Goal: Book appointment/travel/reservation

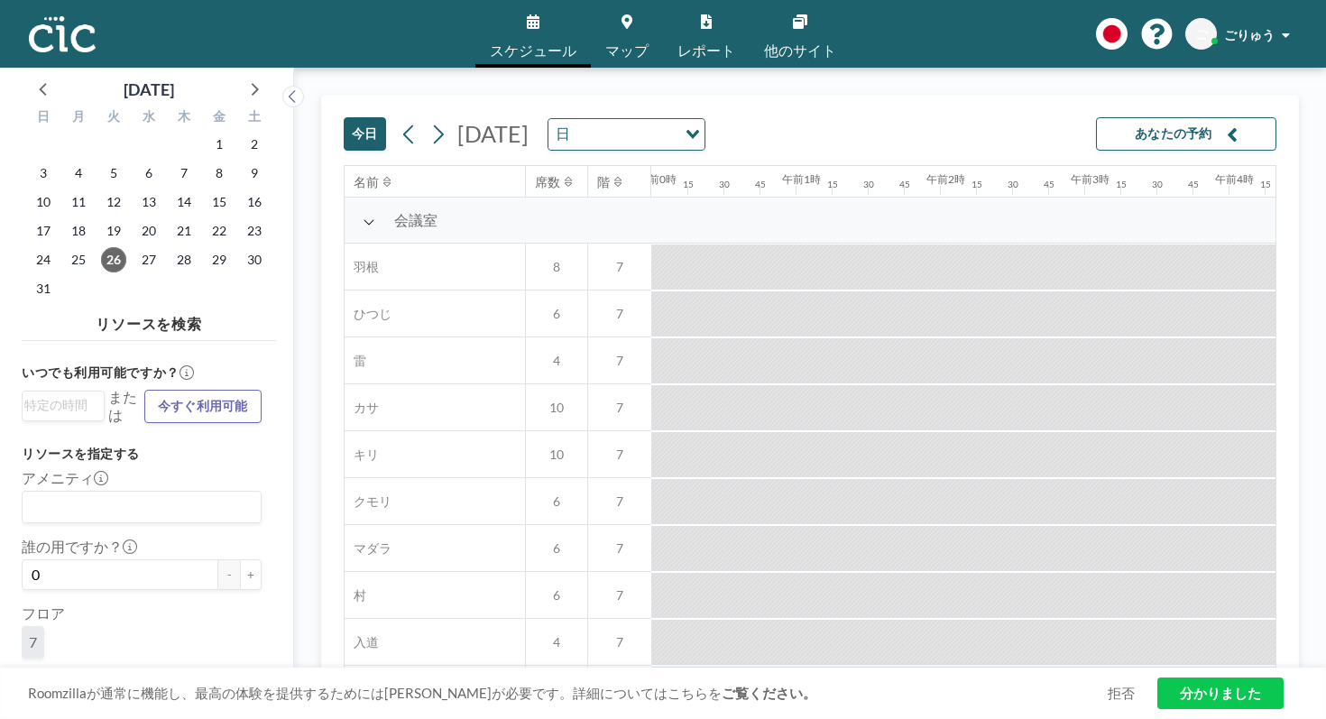
scroll to position [0, 1641]
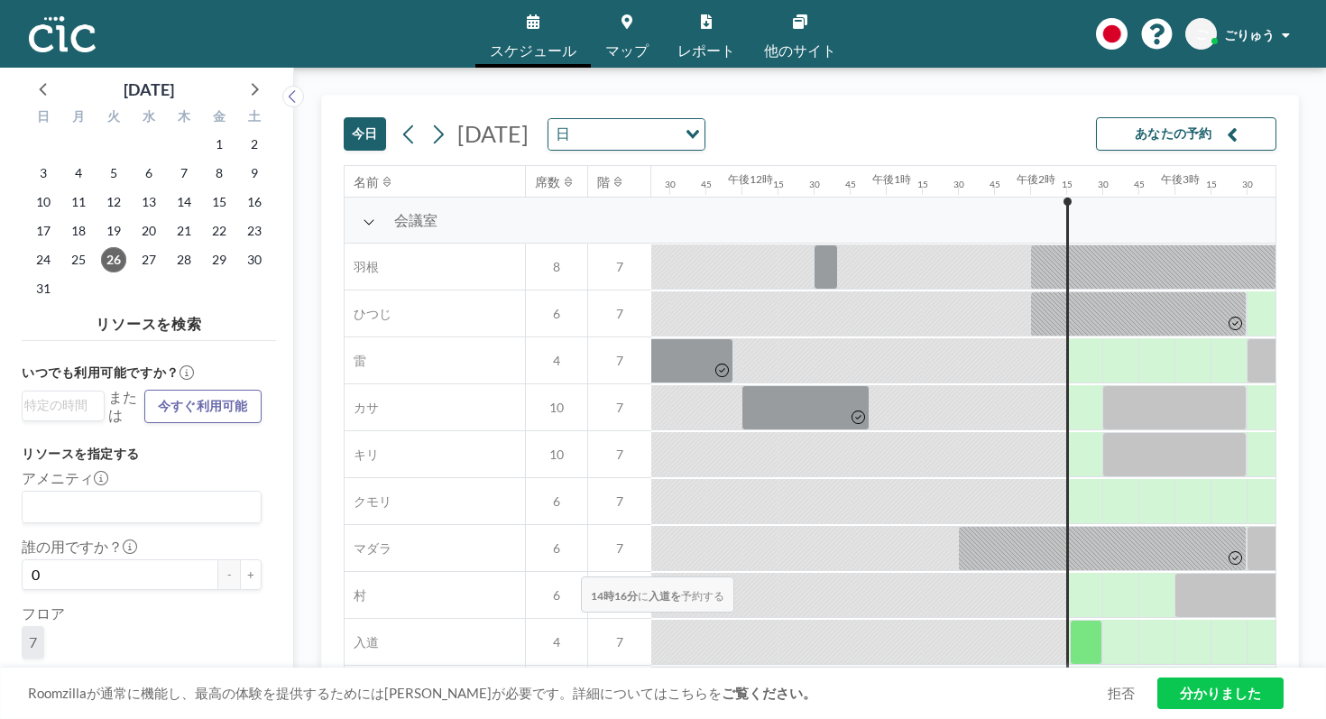
click at [1070, 620] on div at bounding box center [1086, 642] width 32 height 45
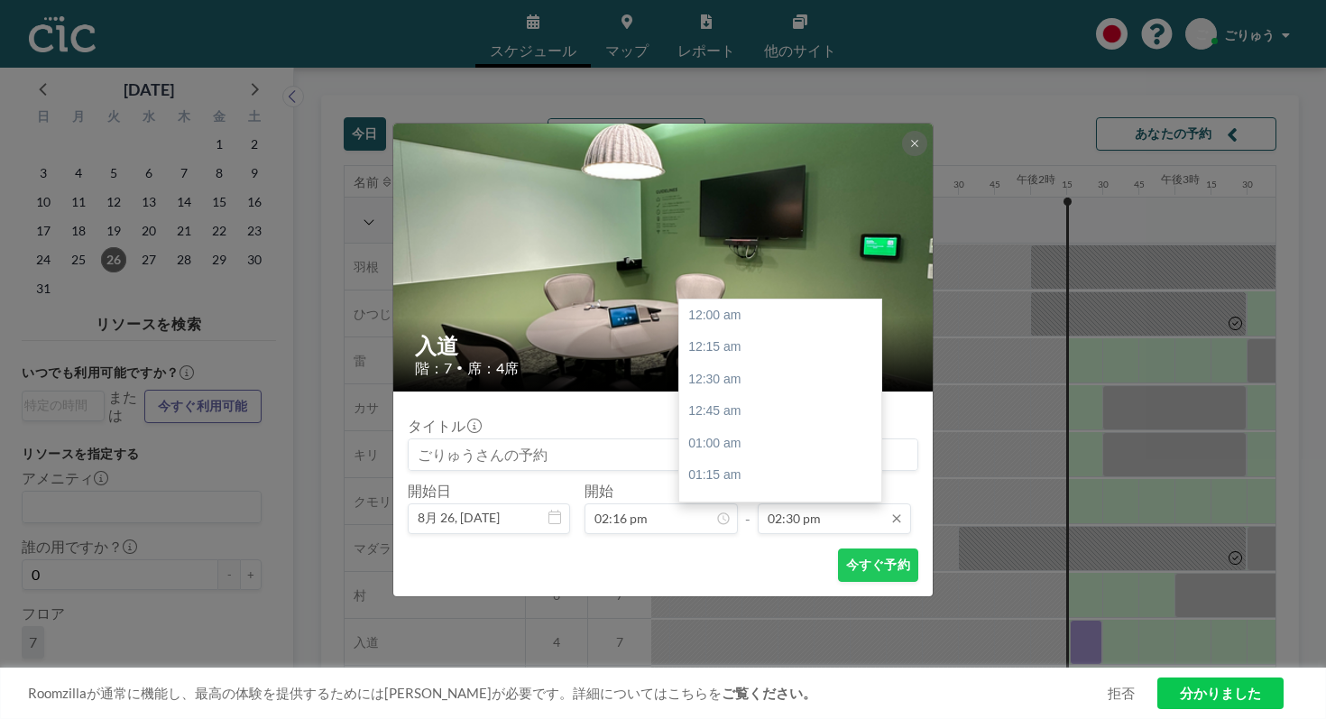
scroll to position [1669, 0]
click at [765, 503] on input "02:30 pm" at bounding box center [834, 518] width 153 height 31
click at [706, 686] on font "午後4時15分" at bounding box center [723, 693] width 71 height 14
type input "04:15 pm"
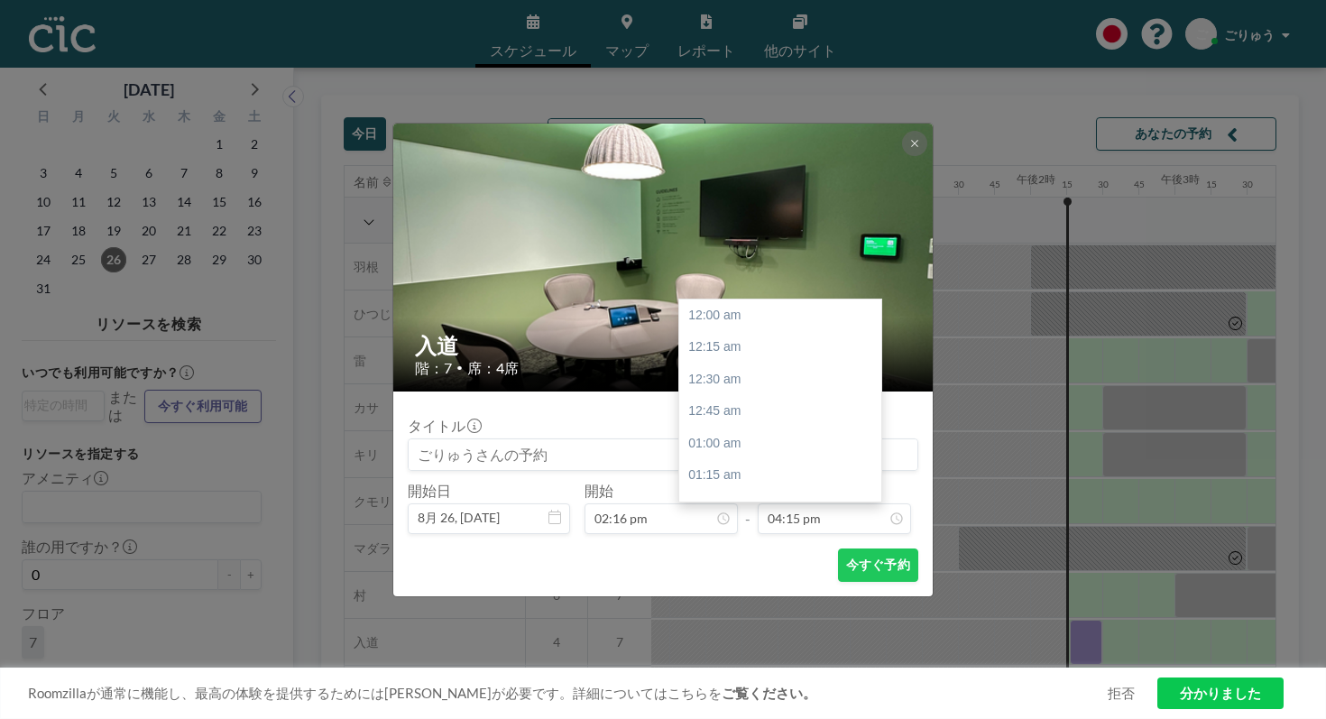
scroll to position [1871, 0]
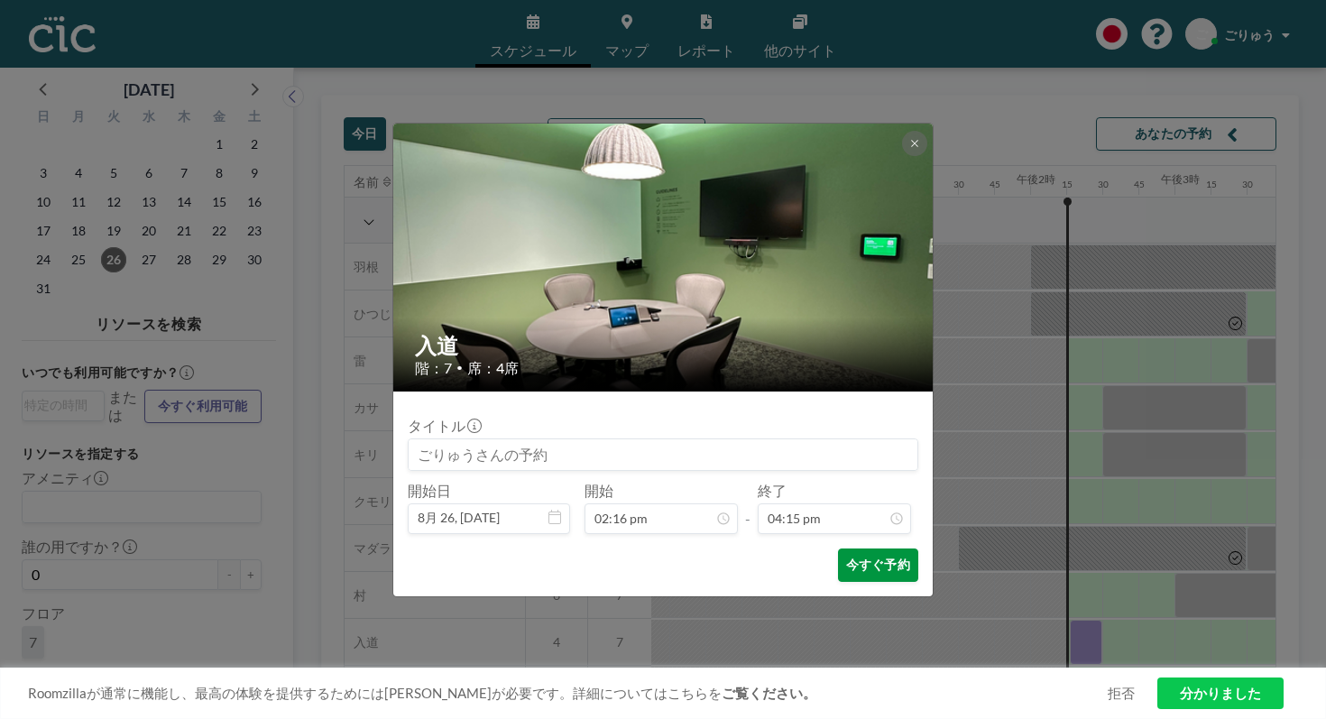
click at [846, 556] on font "今すぐ予約" at bounding box center [878, 563] width 64 height 15
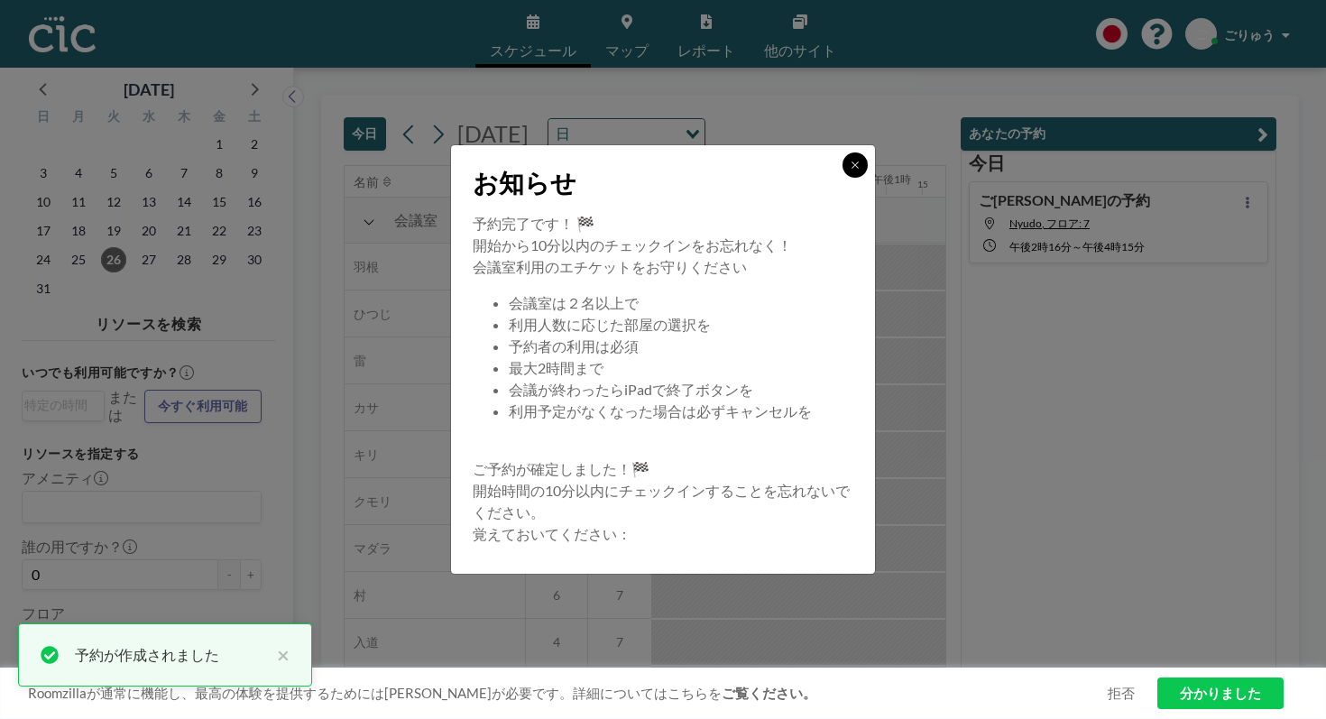
click at [842, 178] on button at bounding box center [854, 164] width 25 height 25
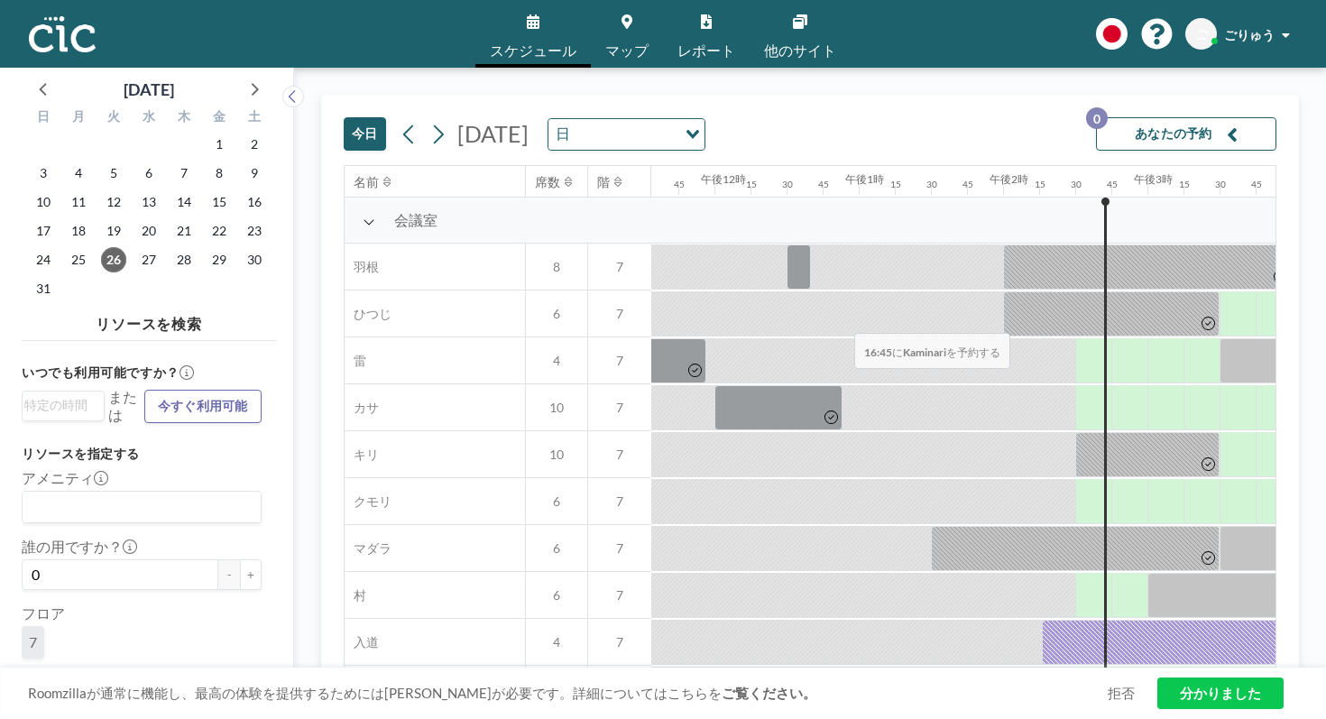
scroll to position [0, 1670]
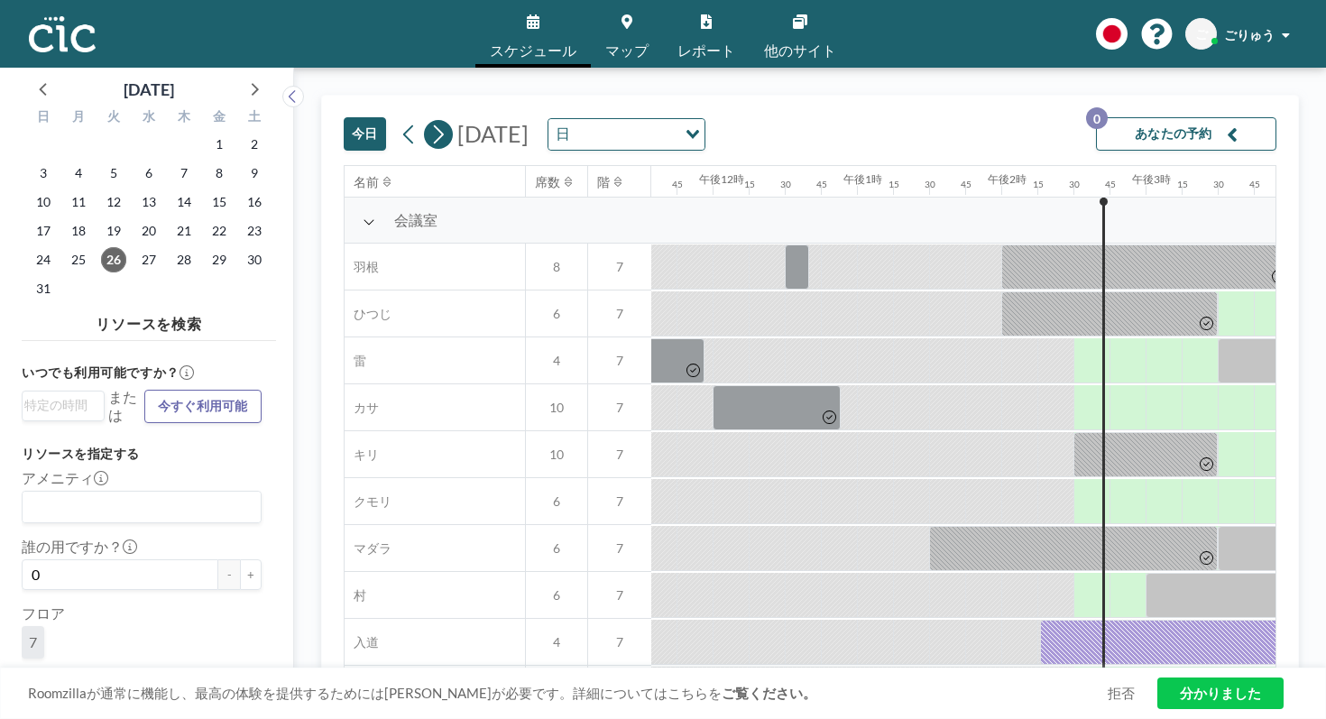
click at [429, 121] on icon at bounding box center [437, 134] width 17 height 27
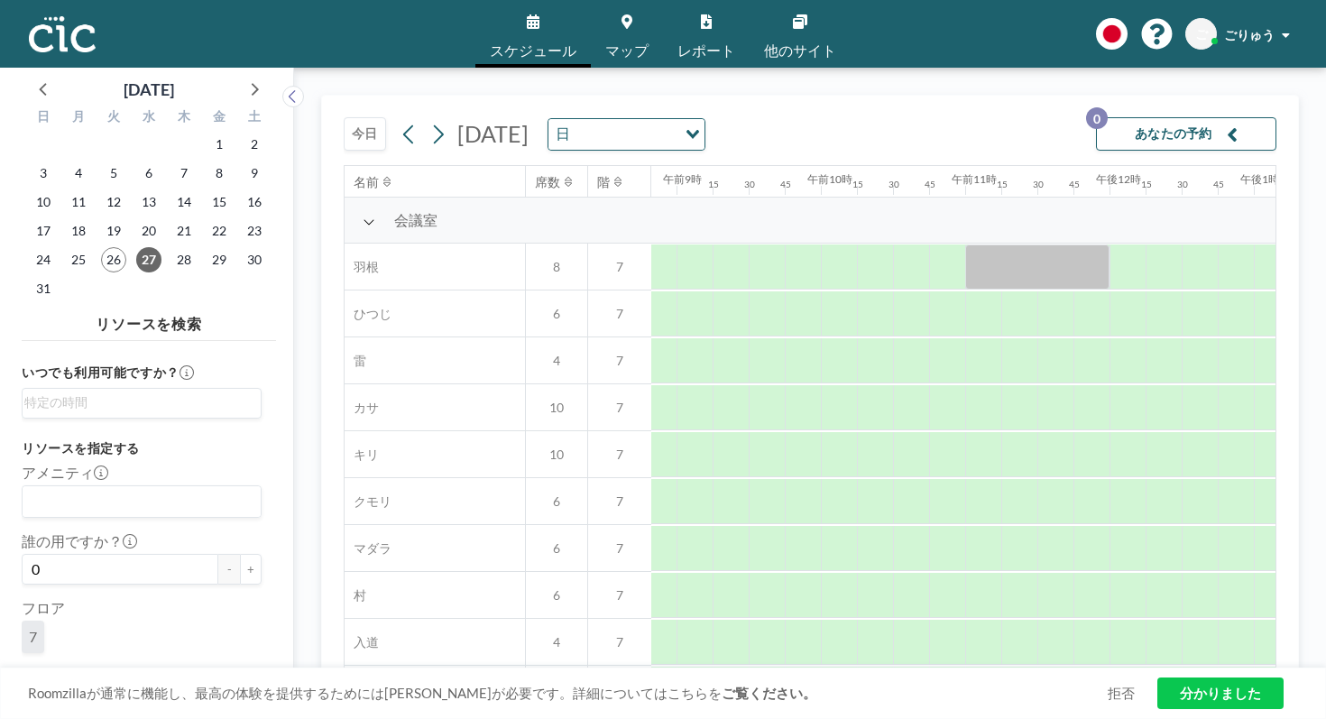
scroll to position [0, 1274]
drag, startPoint x: 804, startPoint y: 517, endPoint x: 1089, endPoint y: 519, distance: 285.0
click at [1089, 619] on div at bounding box center [1108, 642] width 3463 height 47
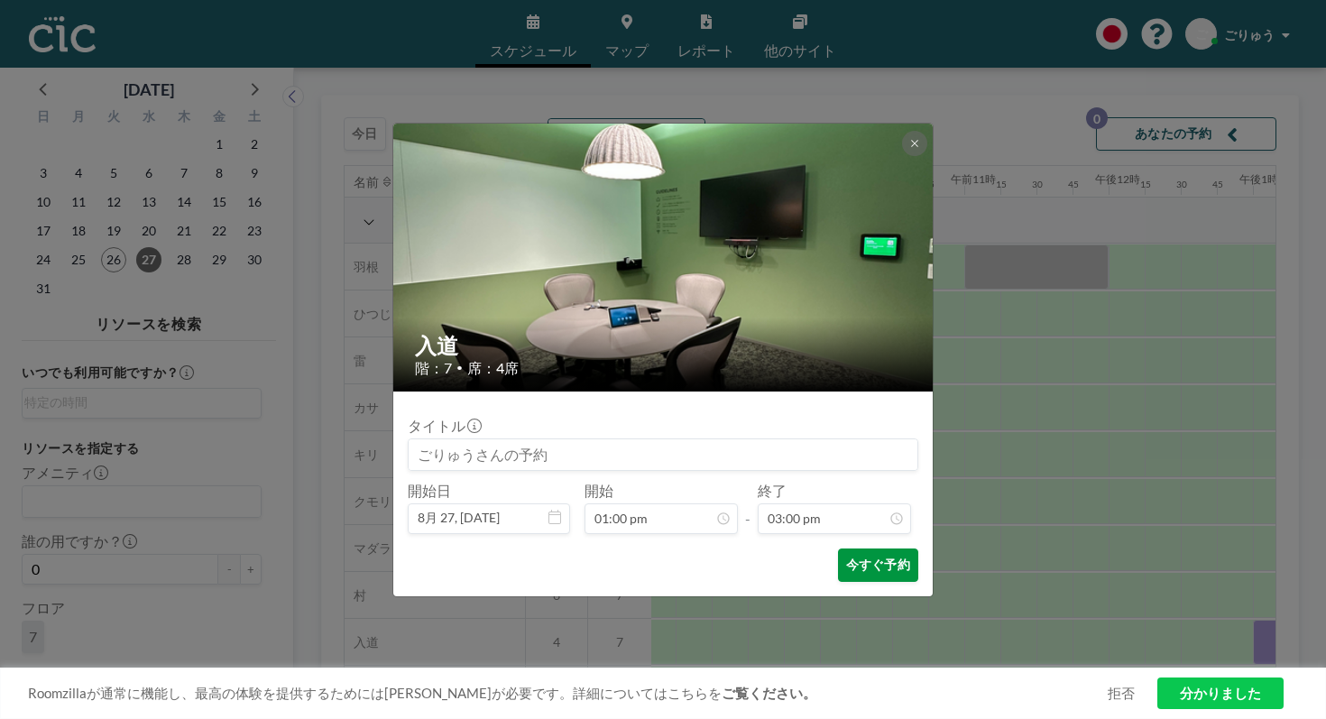
click at [846, 556] on font "今すぐ予約" at bounding box center [878, 563] width 64 height 15
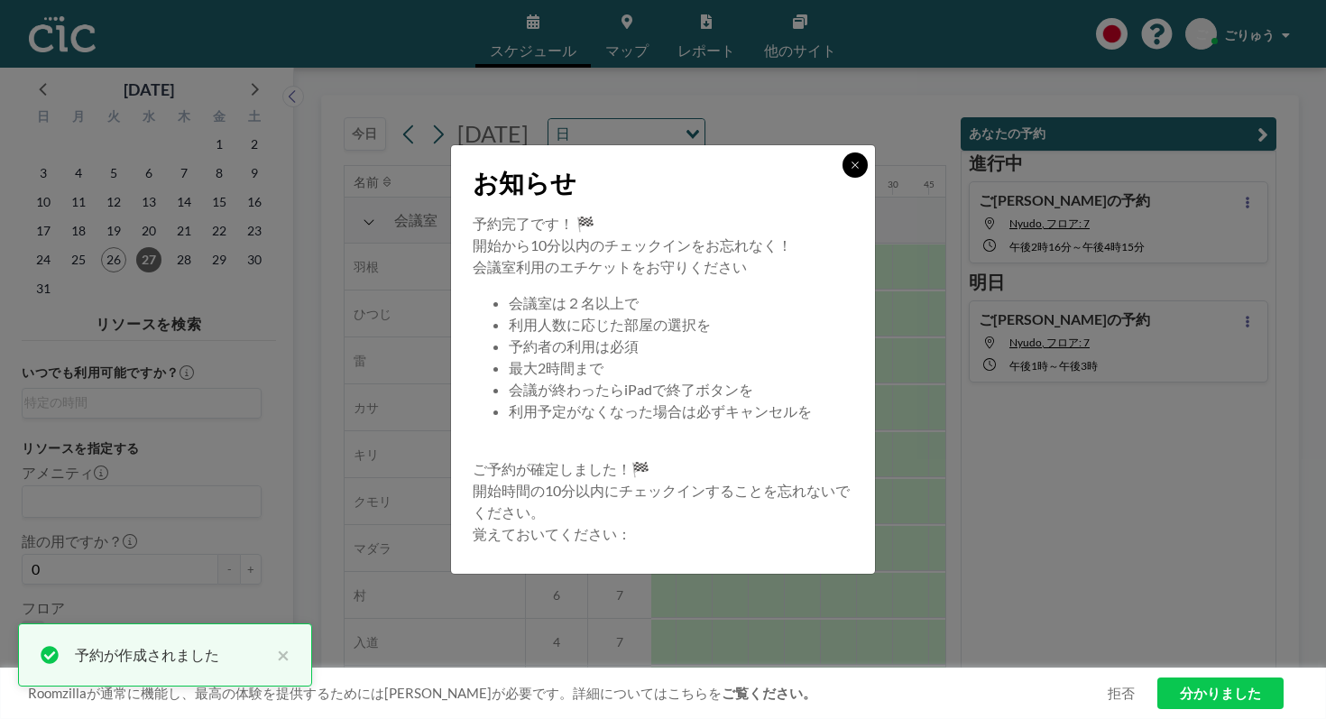
click at [842, 178] on button at bounding box center [854, 164] width 25 height 25
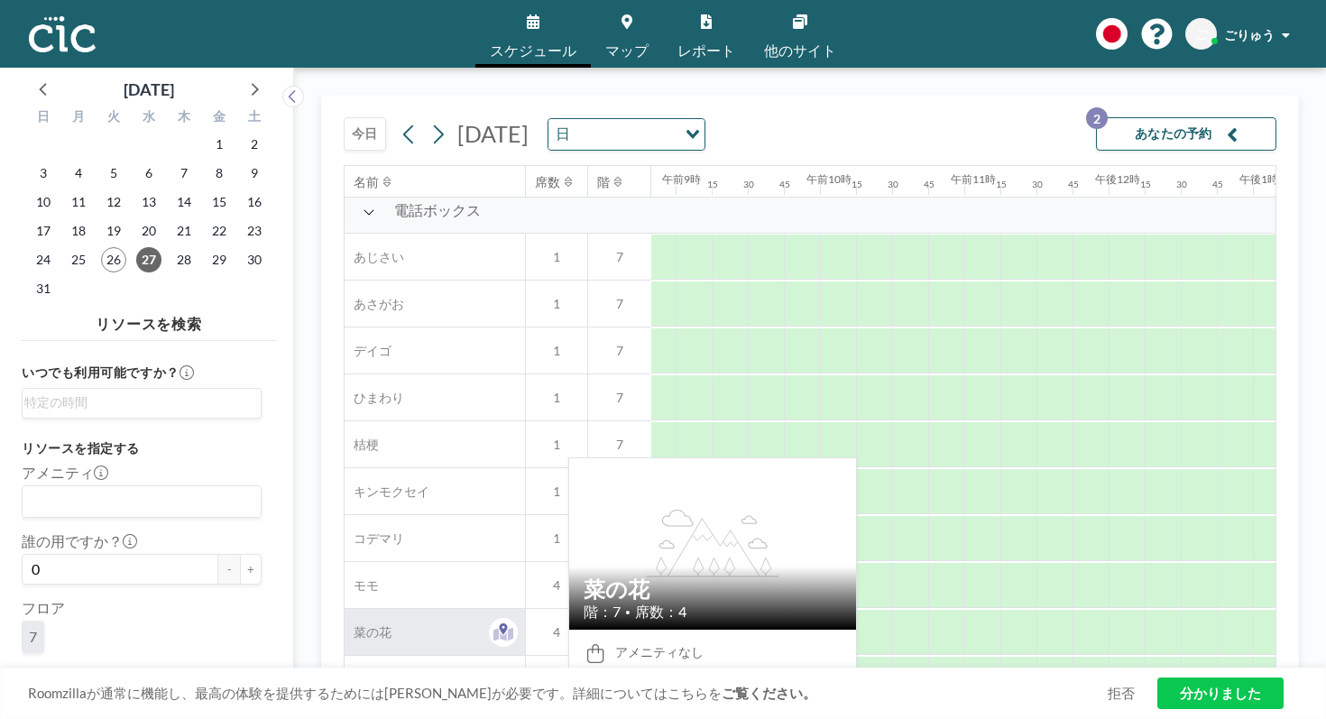
scroll to position [600, 1274]
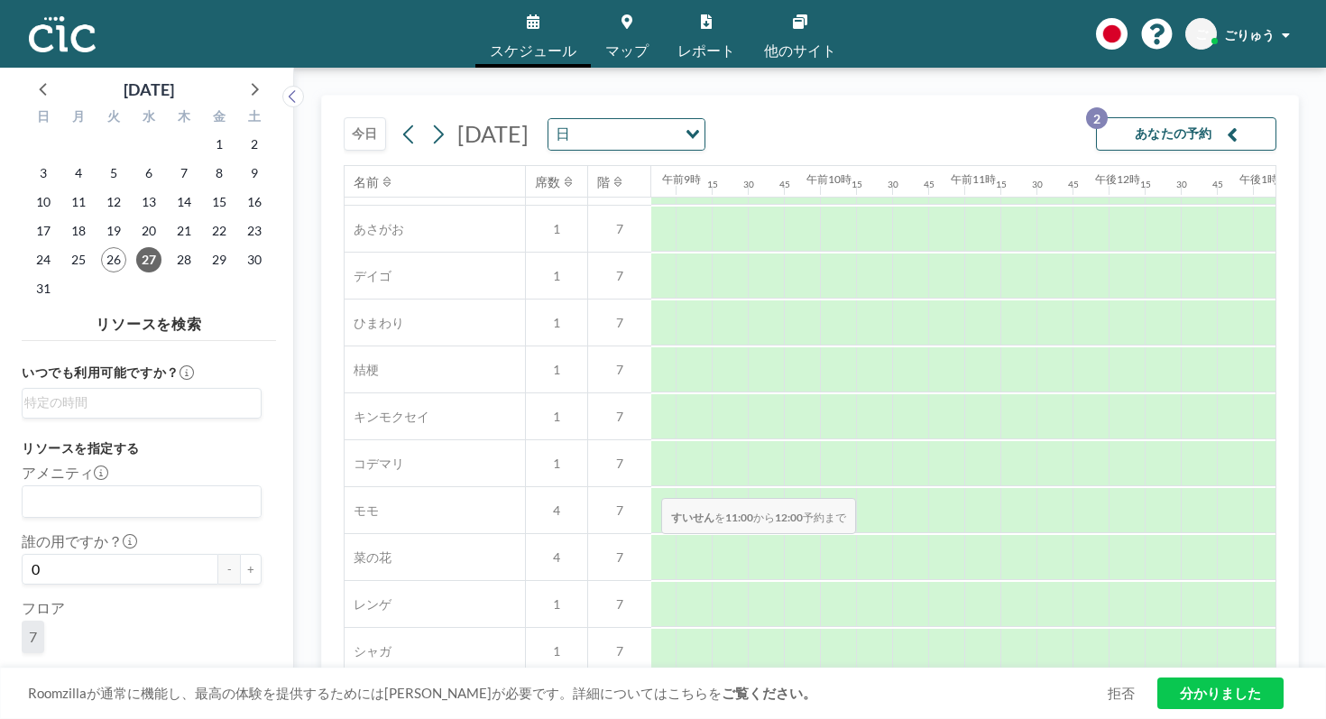
drag, startPoint x: 556, startPoint y: 455, endPoint x: 656, endPoint y: 455, distance: 99.2
click at [964, 675] on div at bounding box center [1036, 697] width 144 height 45
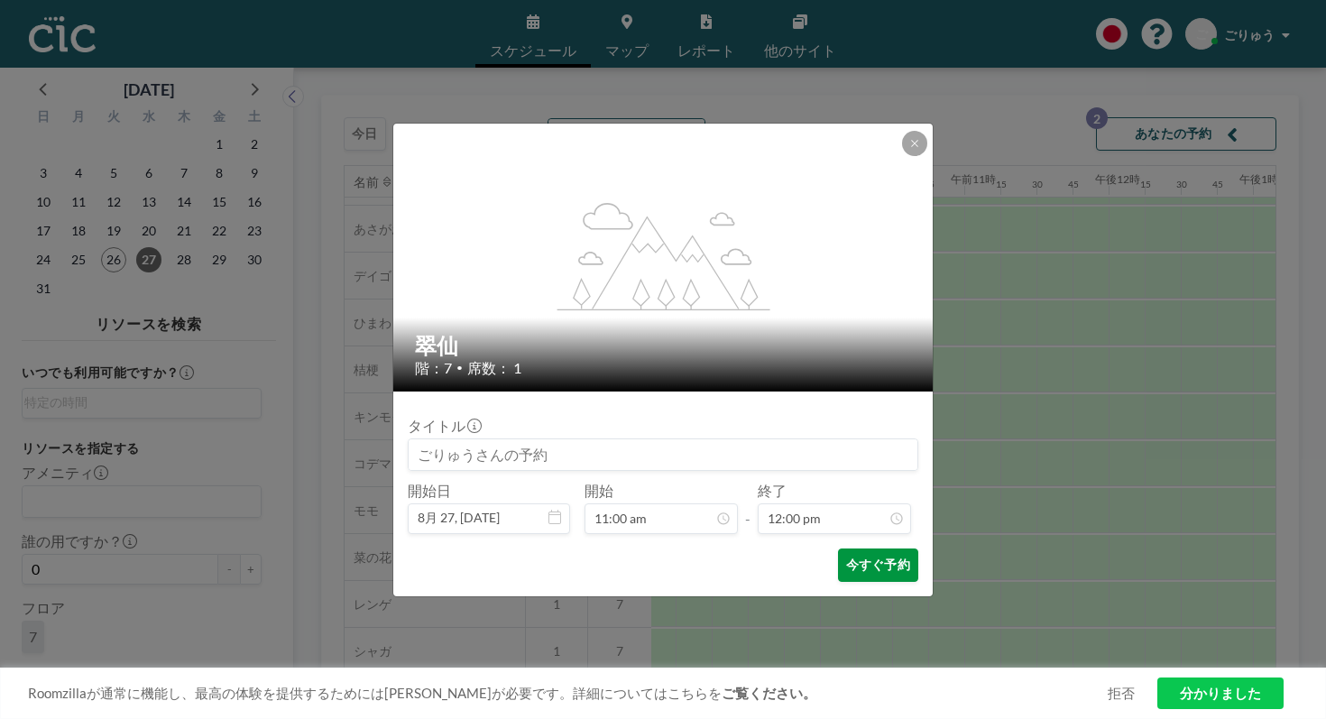
click at [846, 556] on font "今すぐ予約" at bounding box center [878, 563] width 64 height 15
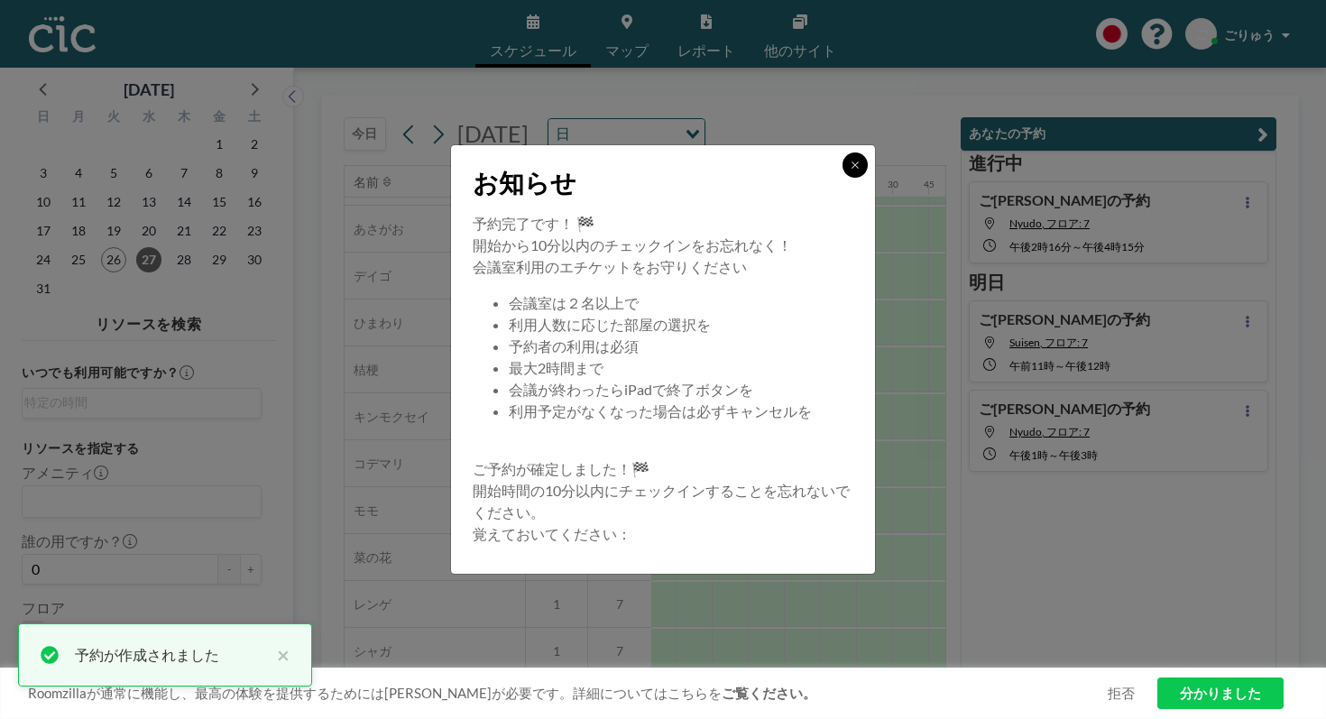
click at [850, 170] on icon at bounding box center [855, 165] width 11 height 11
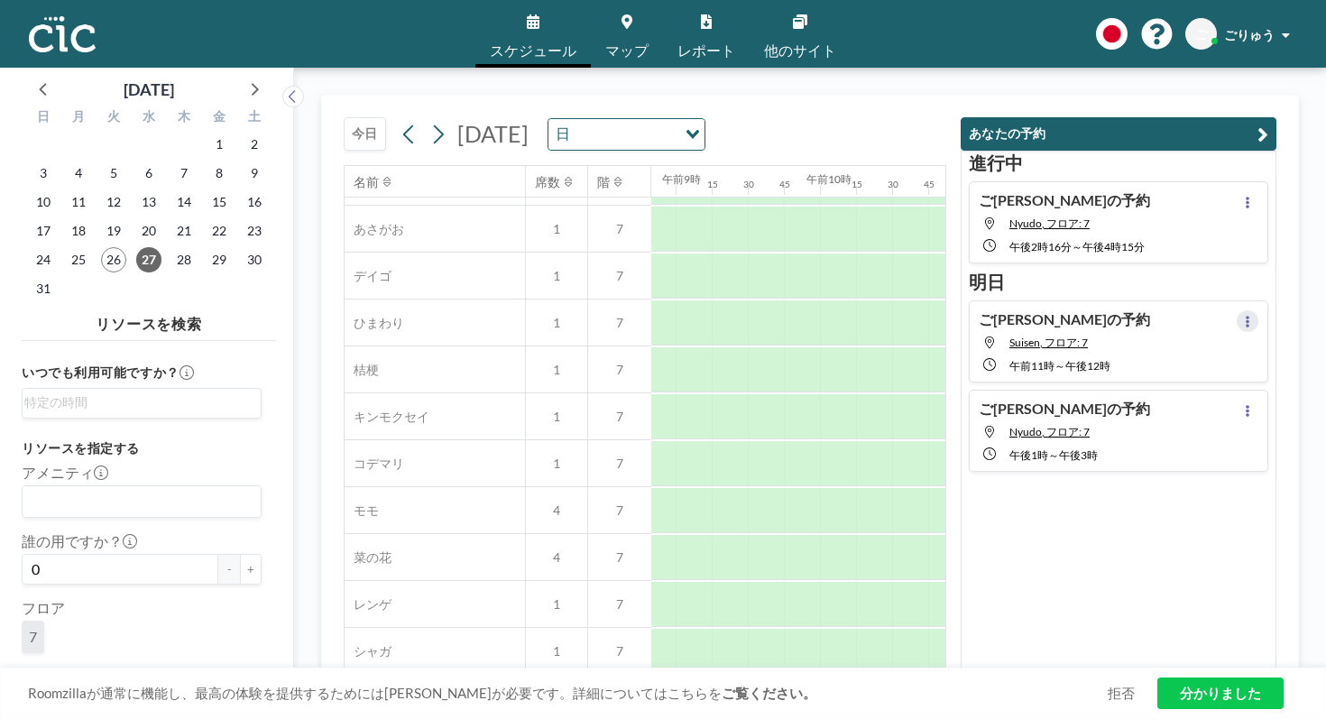
click at [1257, 310] on button at bounding box center [1247, 321] width 22 height 22
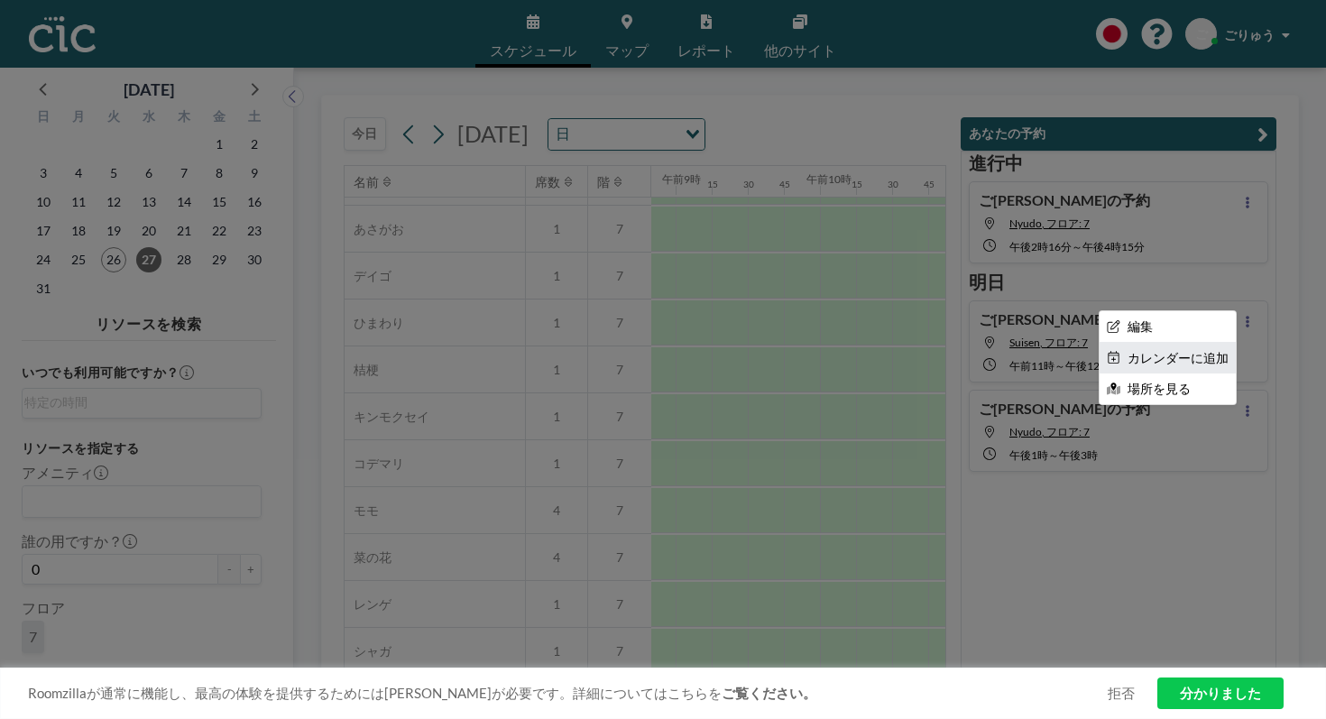
click at [1221, 350] on font "カレンダーに追加" at bounding box center [1177, 357] width 101 height 15
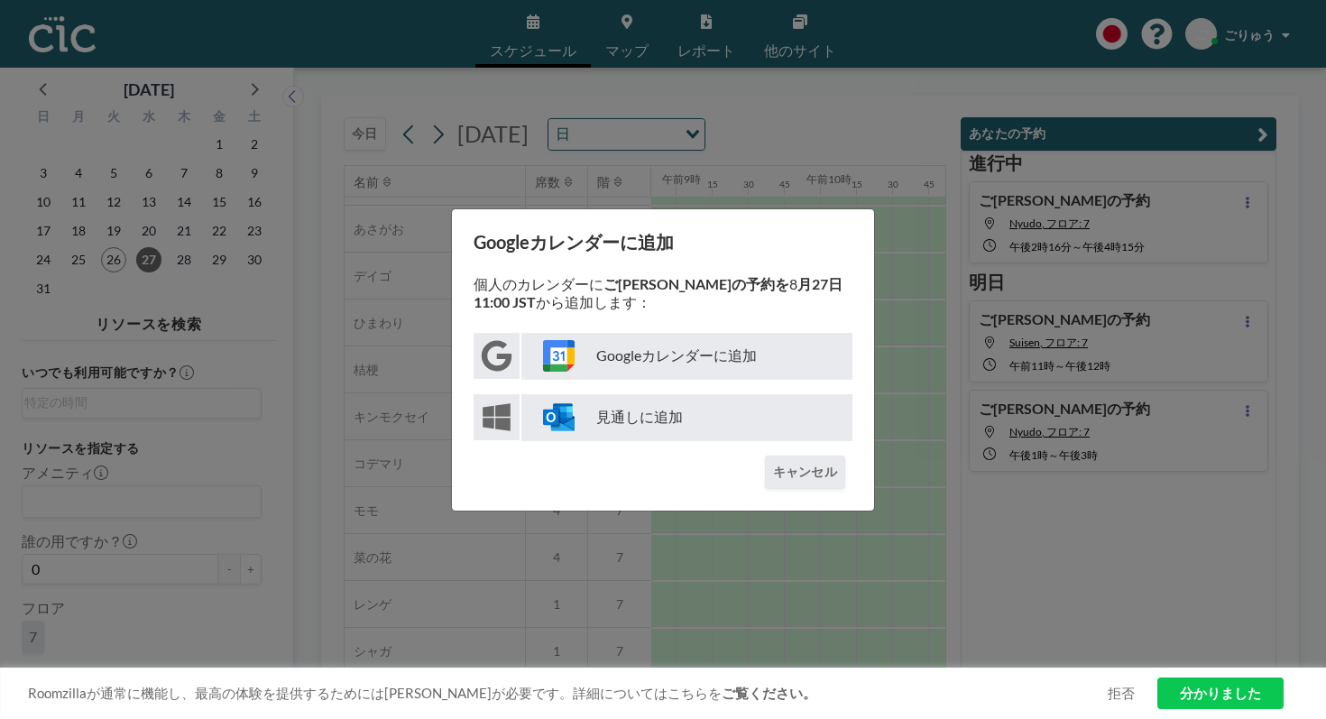
click at [663, 357] on font "Googleカレンダーに追加" at bounding box center [676, 354] width 161 height 17
